Goal: Task Accomplishment & Management: Complete application form

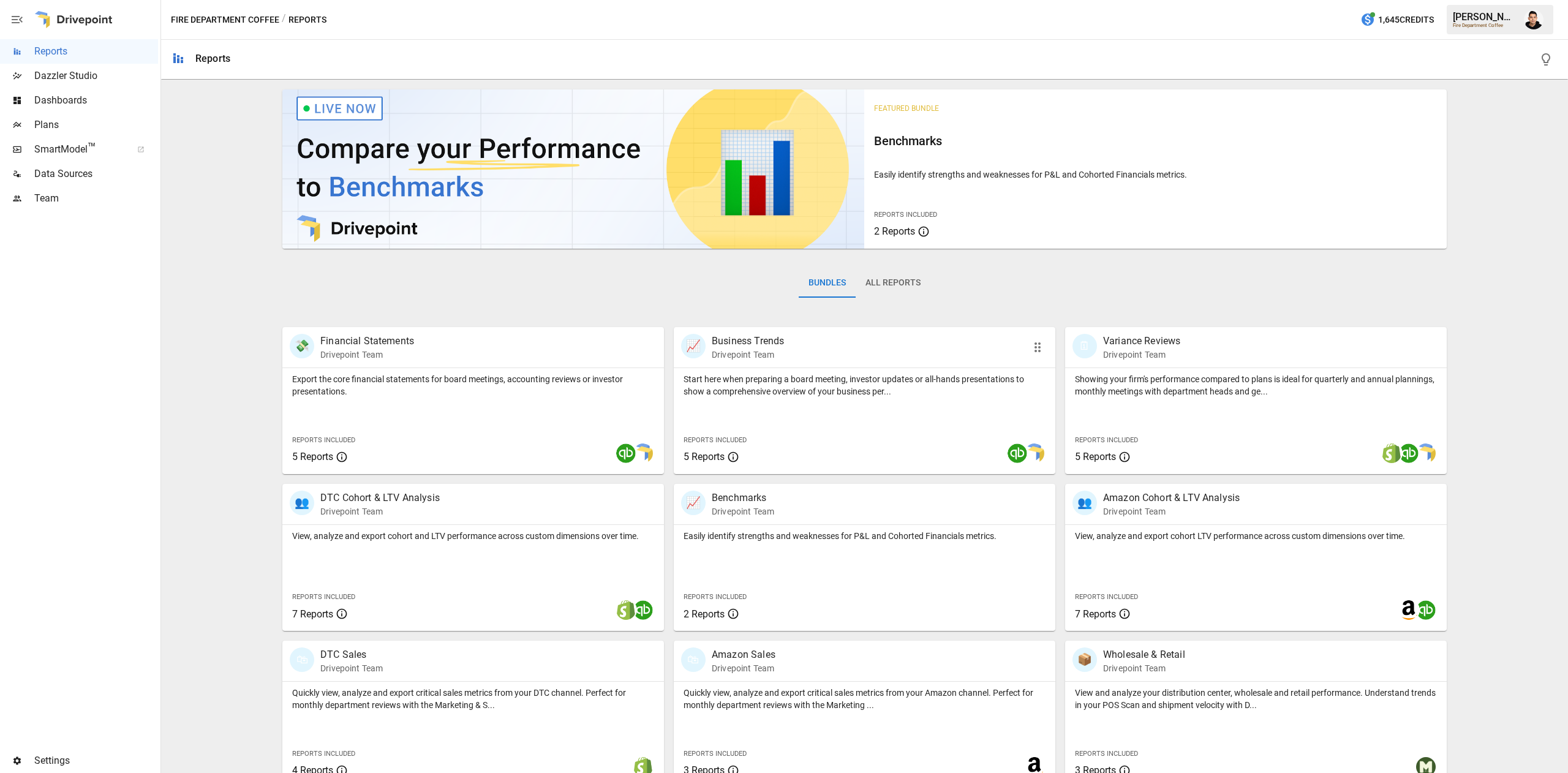
scroll to position [20, 0]
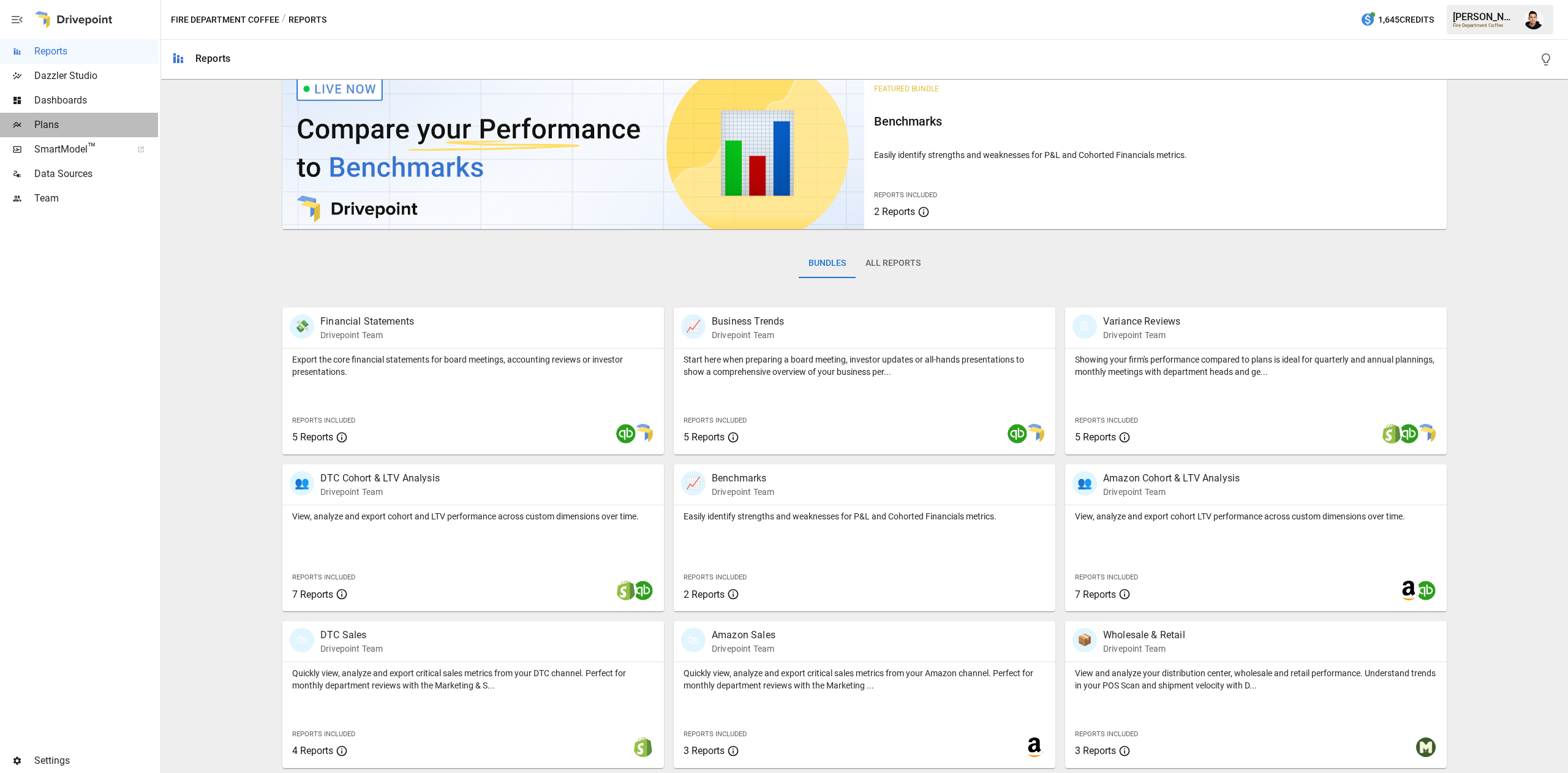
click at [66, 131] on span "Plans" at bounding box center [96, 125] width 124 height 15
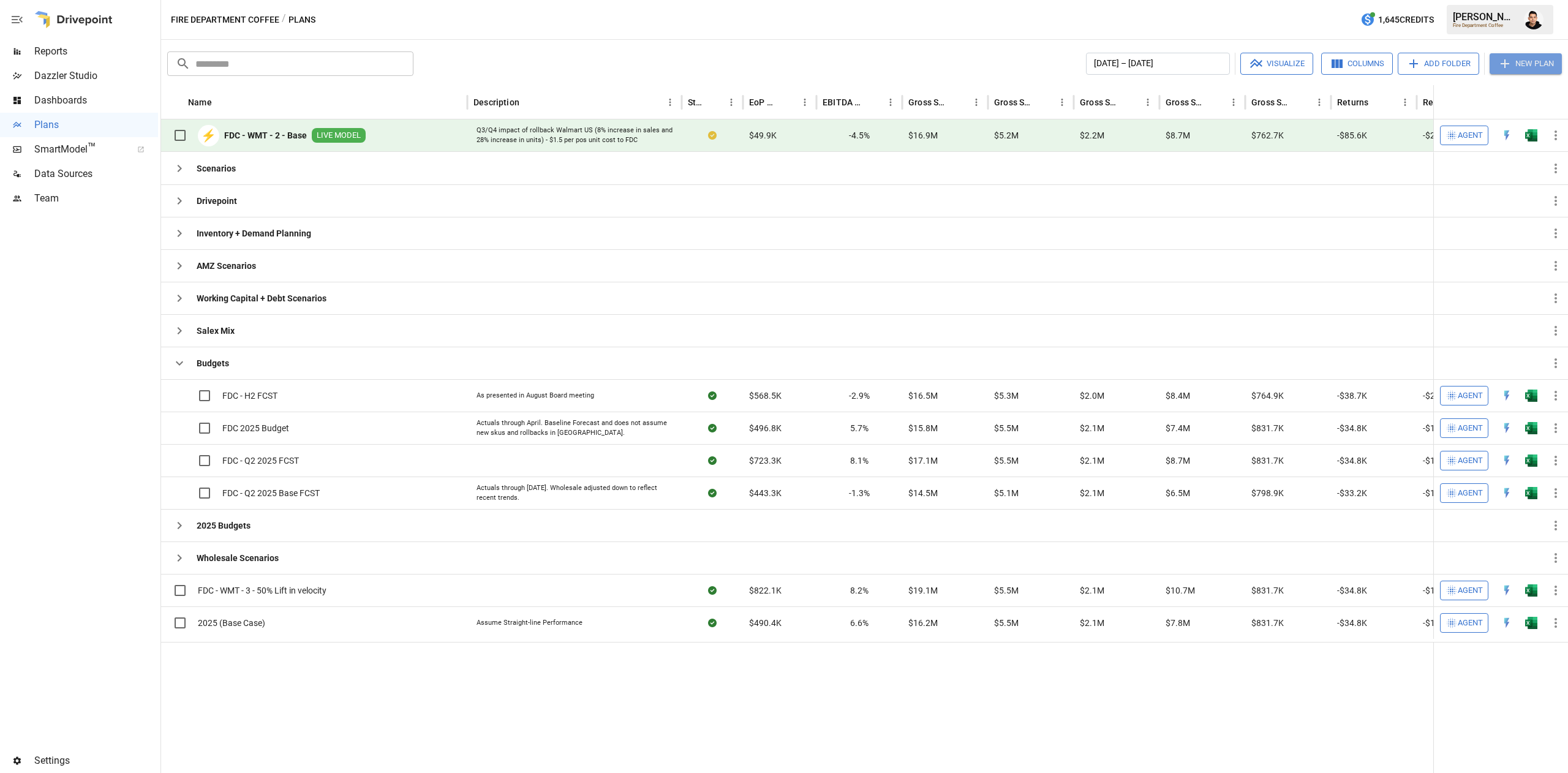
click at [1528, 66] on button "New Plan" at bounding box center [1526, 63] width 72 height 20
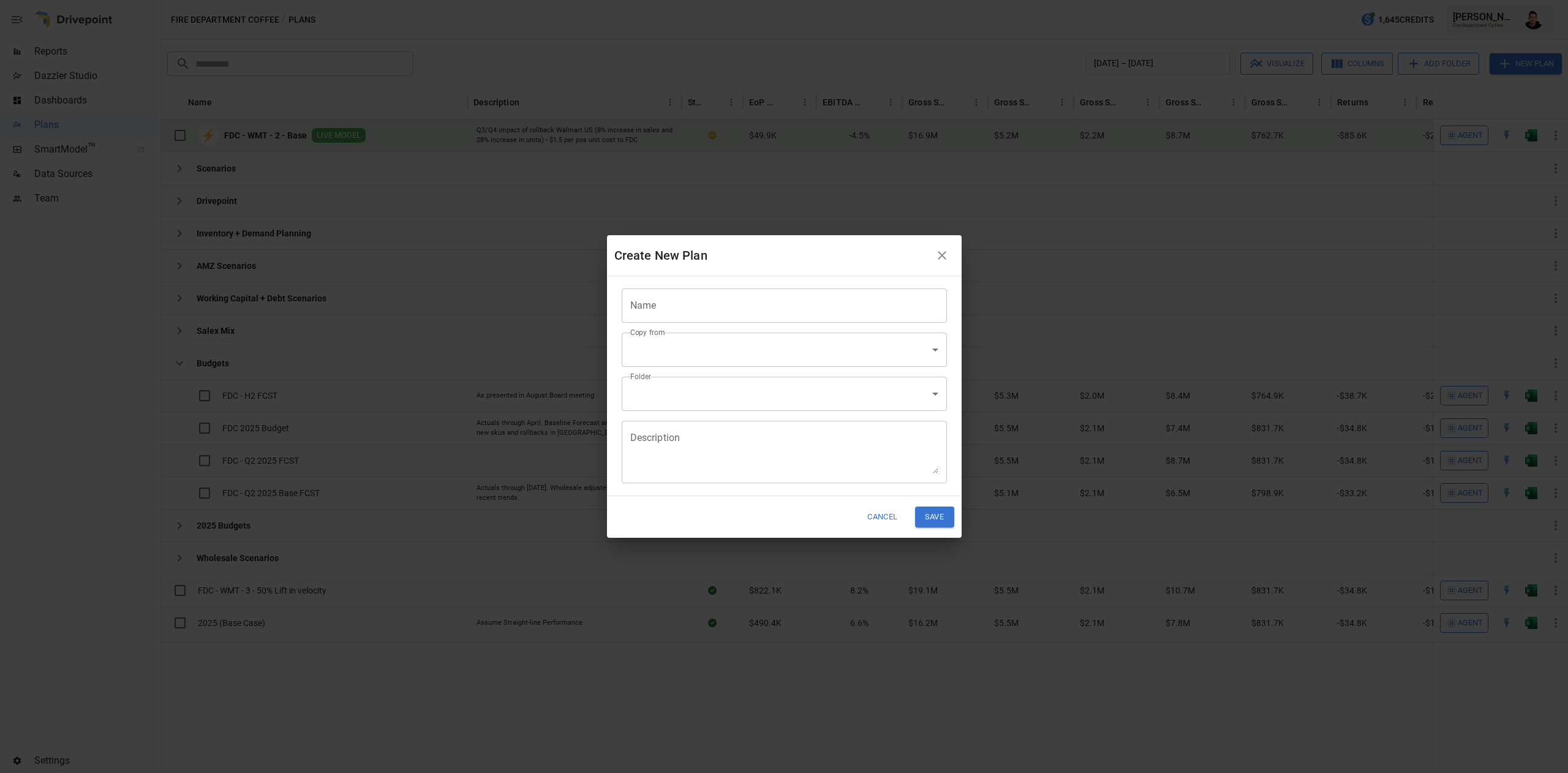
click at [743, 315] on input "Name" at bounding box center [784, 305] width 325 height 34
click at [689, 0] on body "Reports Dazzler Studio Dashboards Plans SmartModel ™ Data Sources Team Settings…" at bounding box center [784, 0] width 1568 height 0
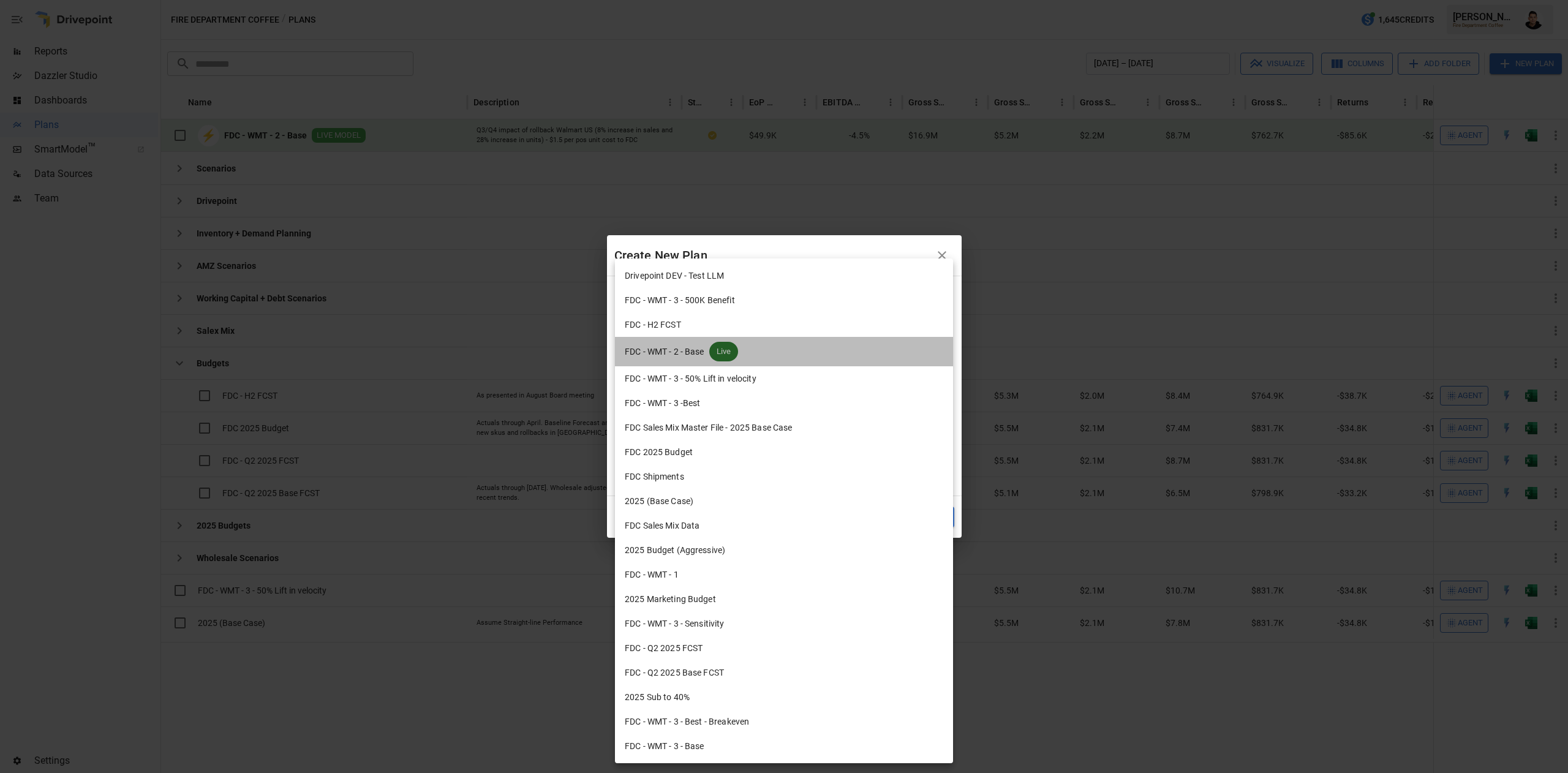
click at [765, 354] on li "FDC - WMT - 2 - Base Live" at bounding box center [784, 352] width 338 height 30
type input "**********"
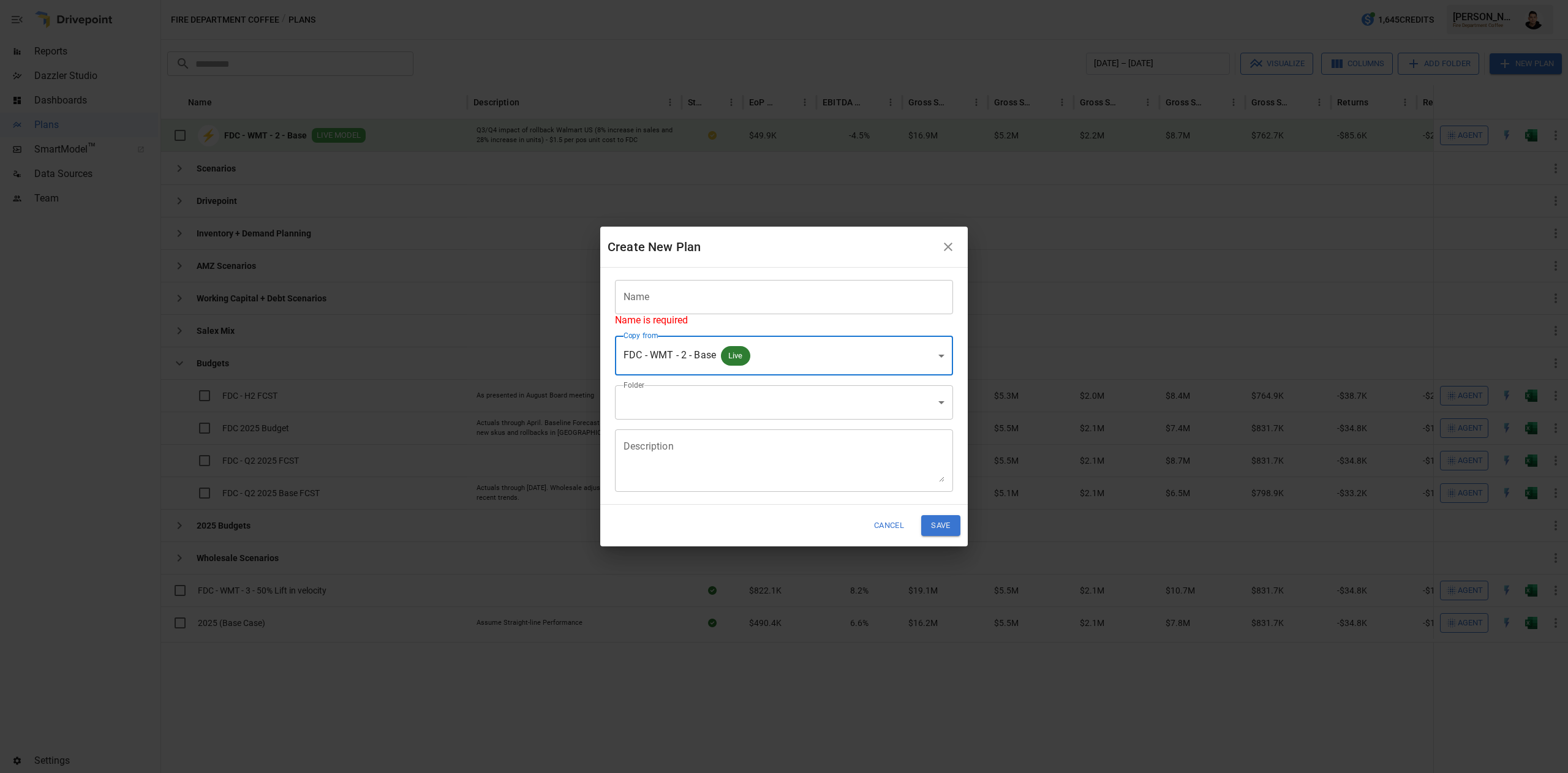
click at [746, 0] on body "Reports Dazzler Studio Dashboards Plans SmartModel ™ Data Sources Team Settings…" at bounding box center [784, 0] width 1568 height 0
